Goal: Transaction & Acquisition: Purchase product/service

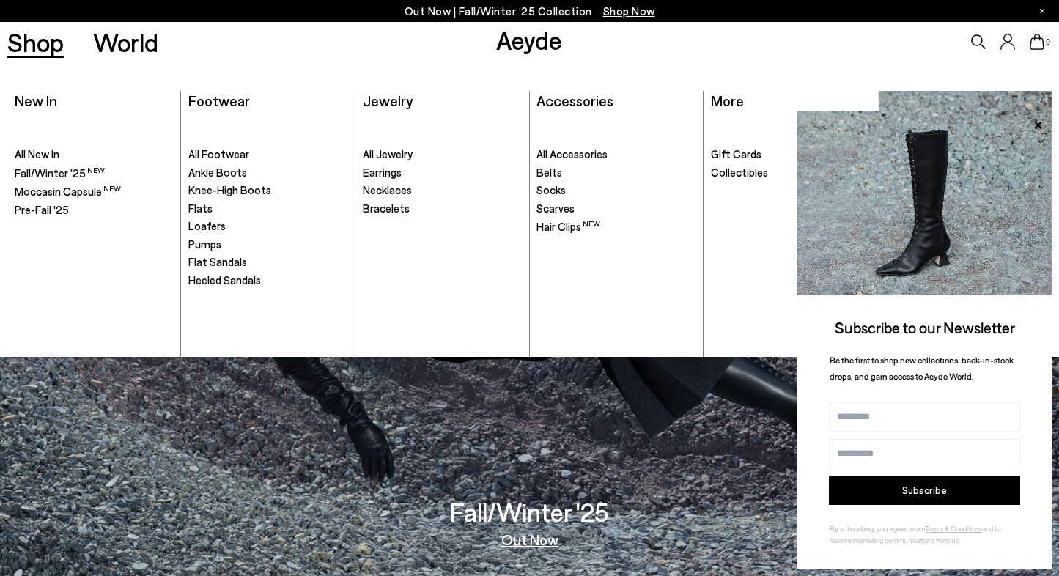
click at [259, 305] on ul ". All Footwear Ankle Boots Knee-High Boots" at bounding box center [267, 236] width 159 height 242
click at [227, 273] on span "Heeled Sandals" at bounding box center [224, 279] width 73 height 13
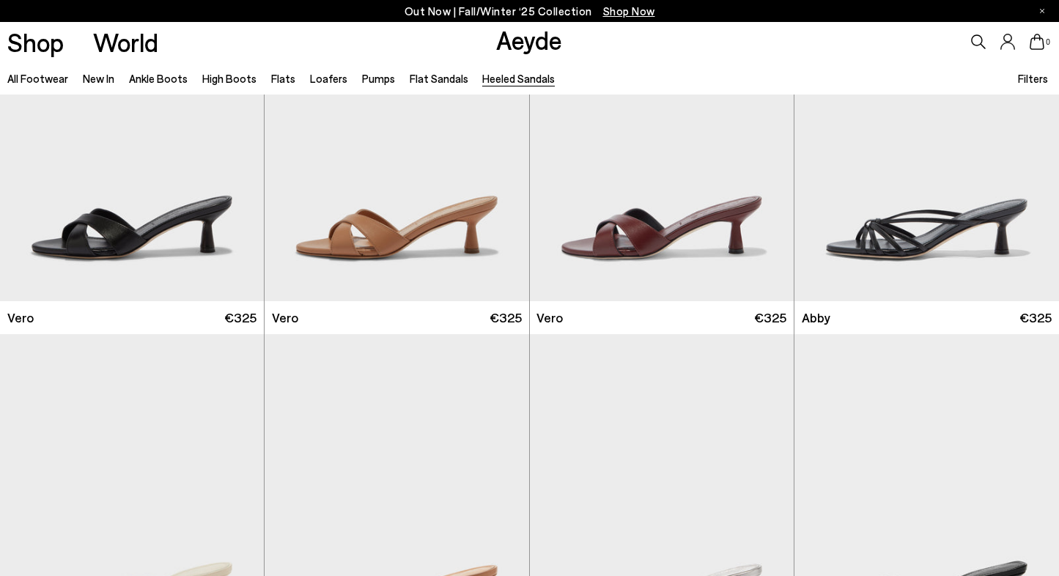
scroll to position [210, 0]
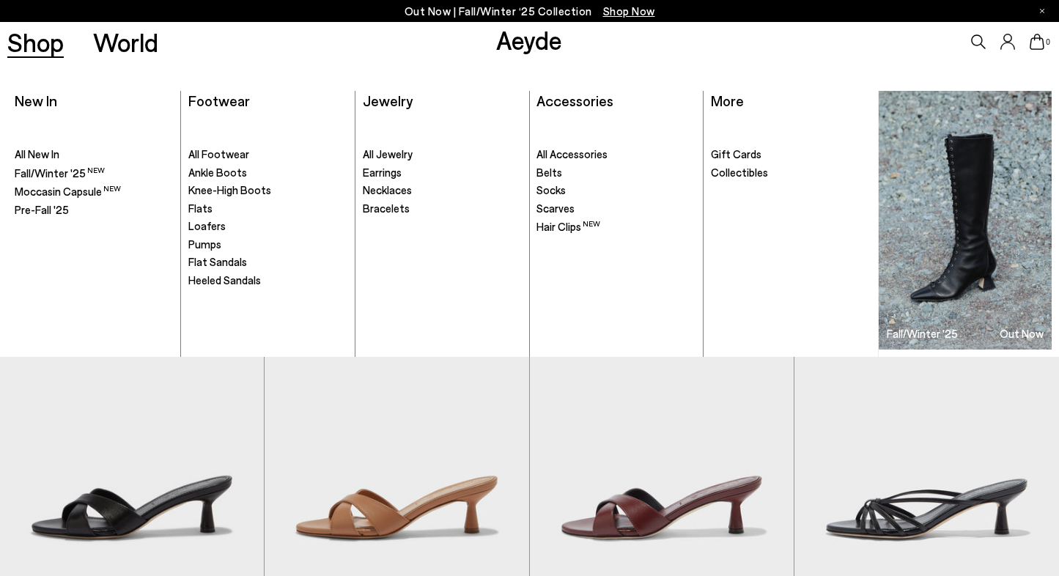
click at [40, 35] on link "Shop" at bounding box center [35, 42] width 56 height 26
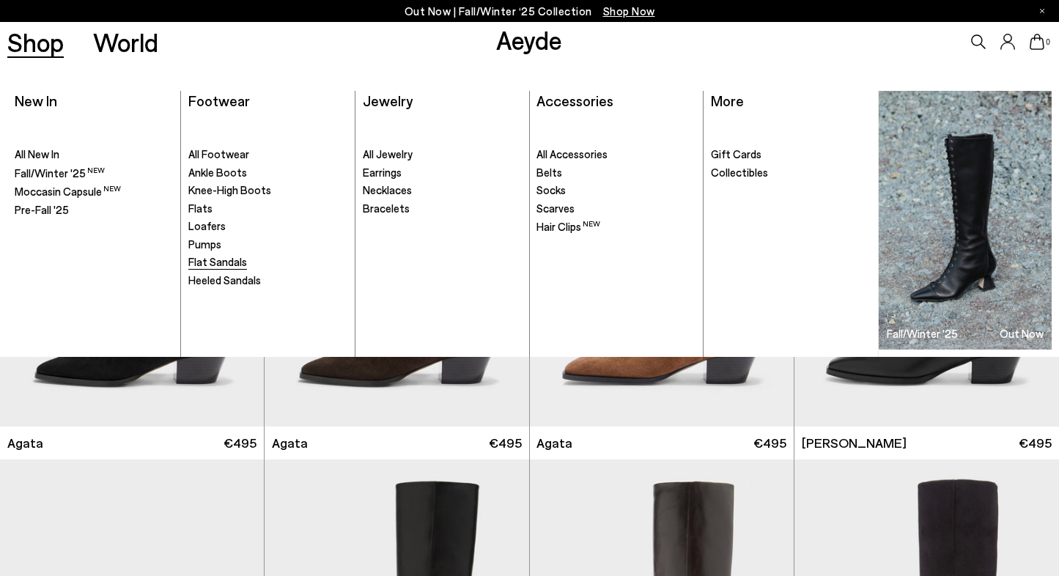
click at [219, 263] on span "Flat Sandals" at bounding box center [217, 261] width 59 height 13
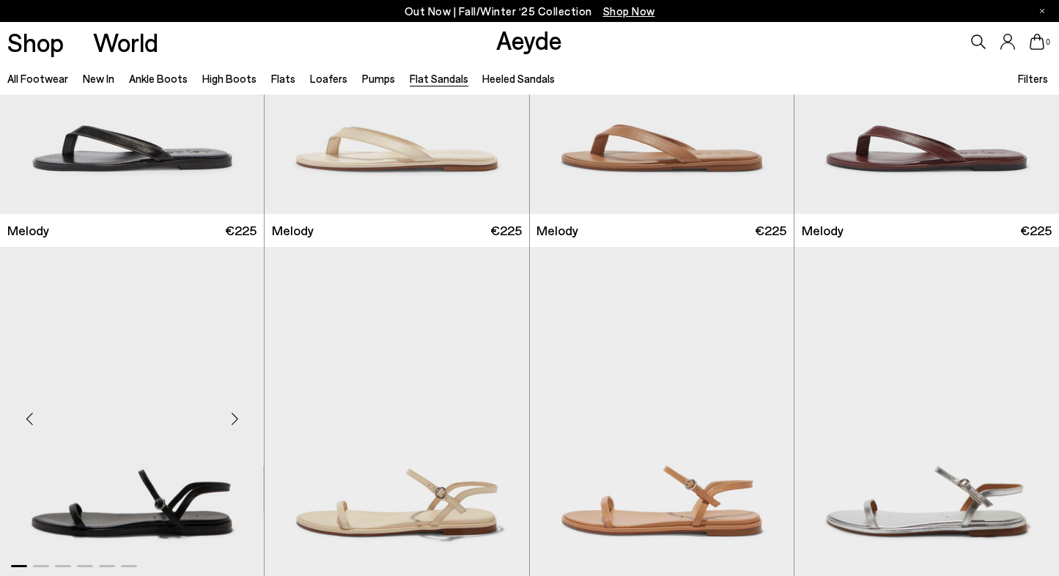
scroll to position [212, 0]
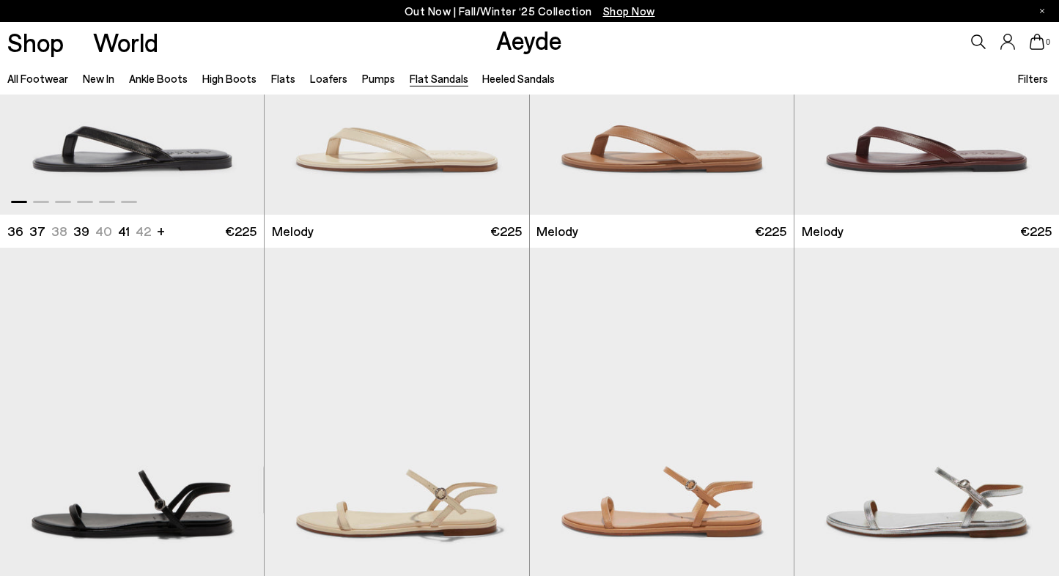
click at [136, 138] on img "1 / 6" at bounding box center [132, 49] width 264 height 332
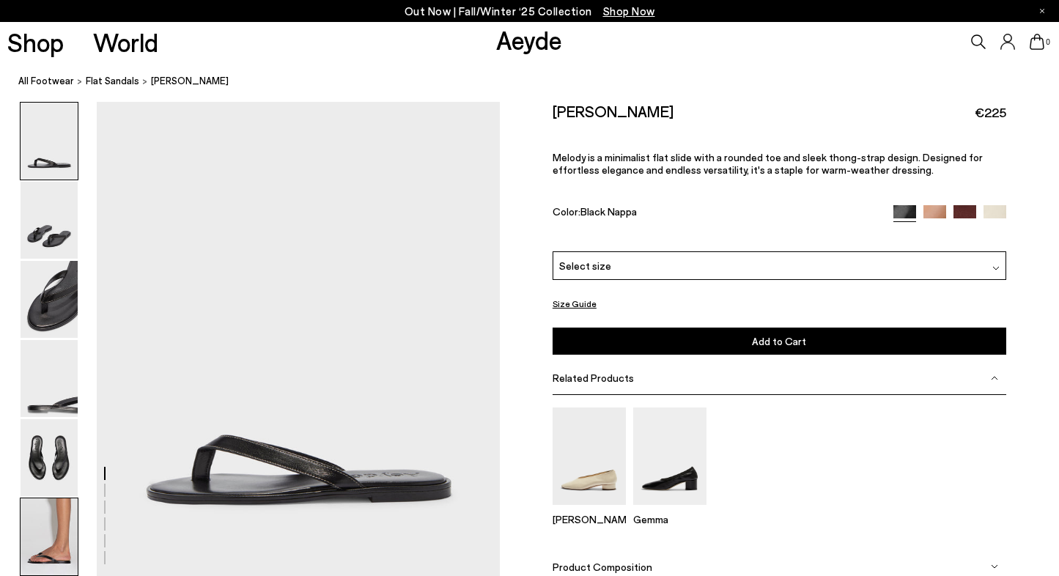
click at [46, 539] on img at bounding box center [49, 536] width 57 height 77
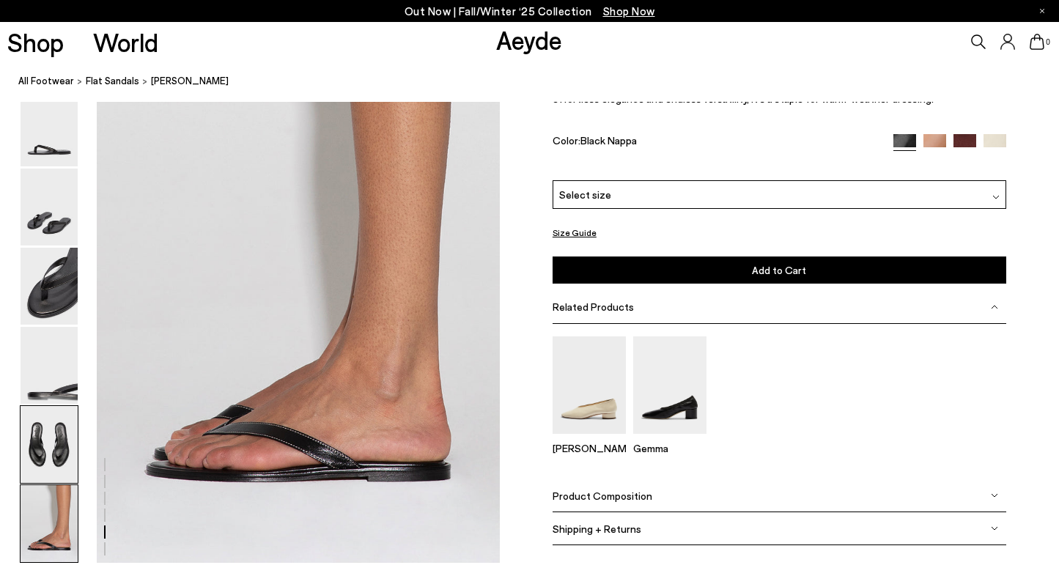
scroll to position [2735, 0]
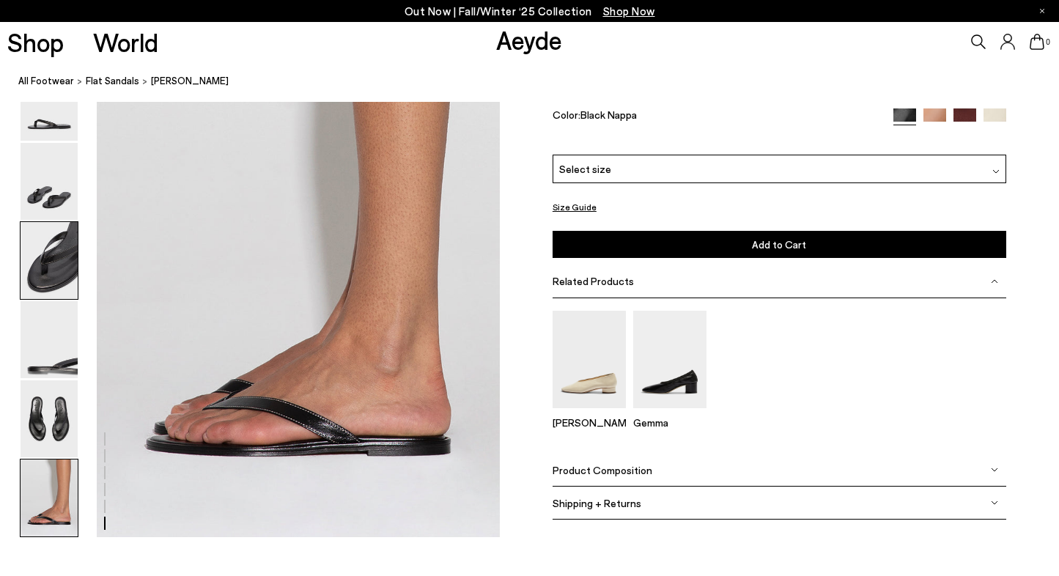
click at [40, 251] on img at bounding box center [49, 260] width 57 height 77
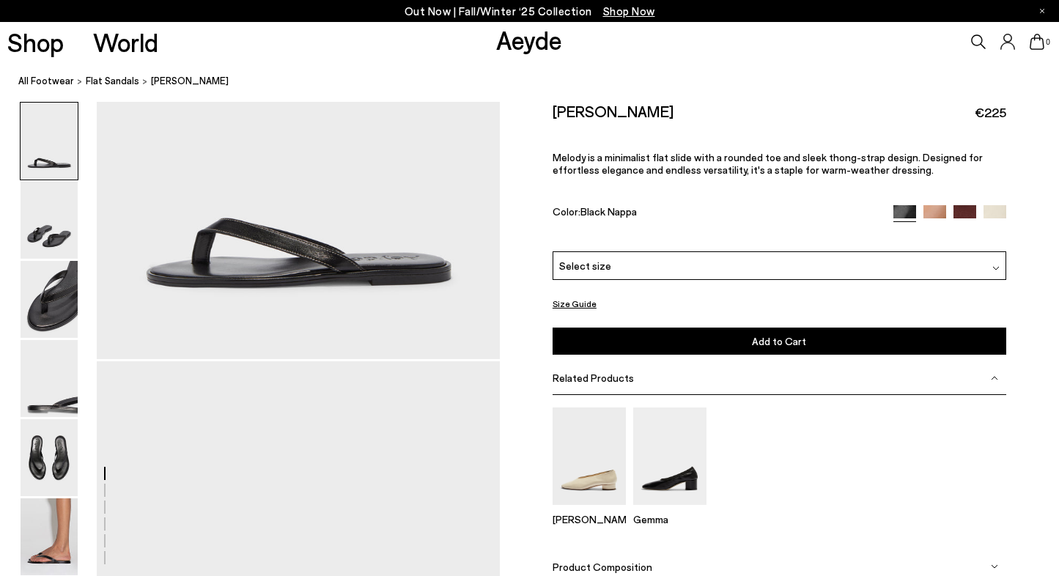
scroll to position [117, 0]
